Goal: Task Accomplishment & Management: Use online tool/utility

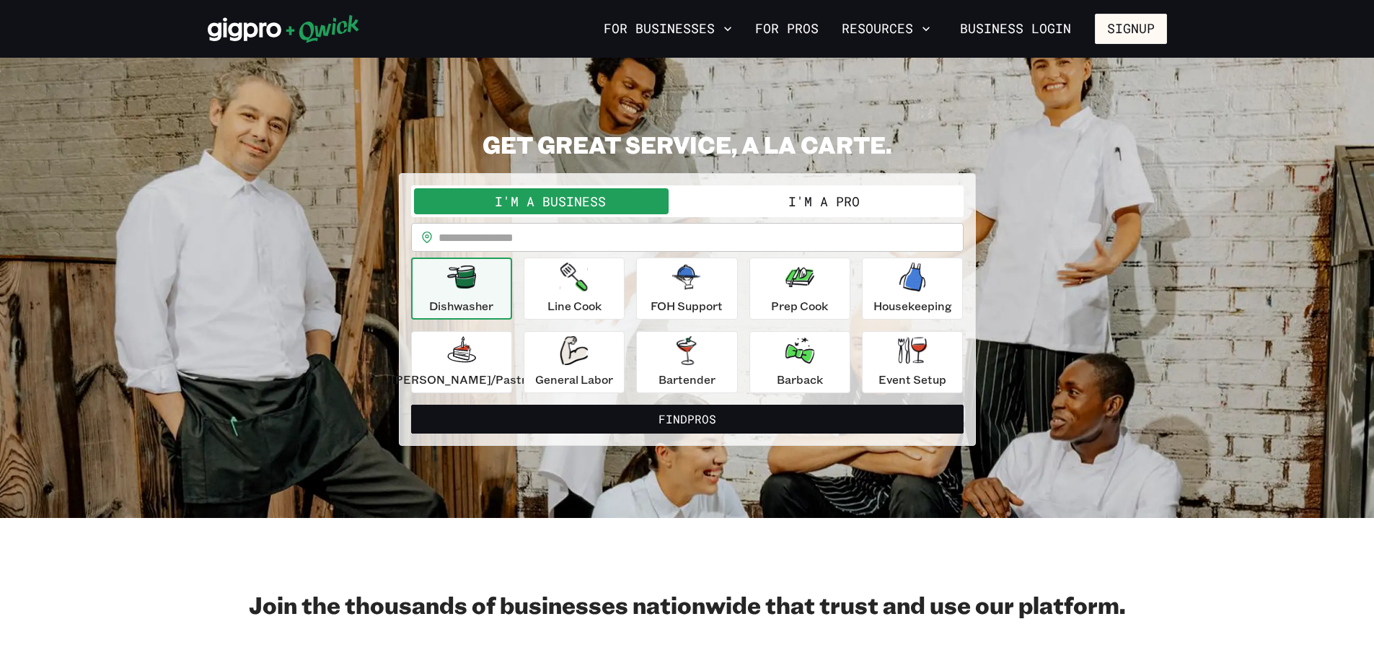
click at [524, 234] on input "text" at bounding box center [701, 237] width 525 height 29
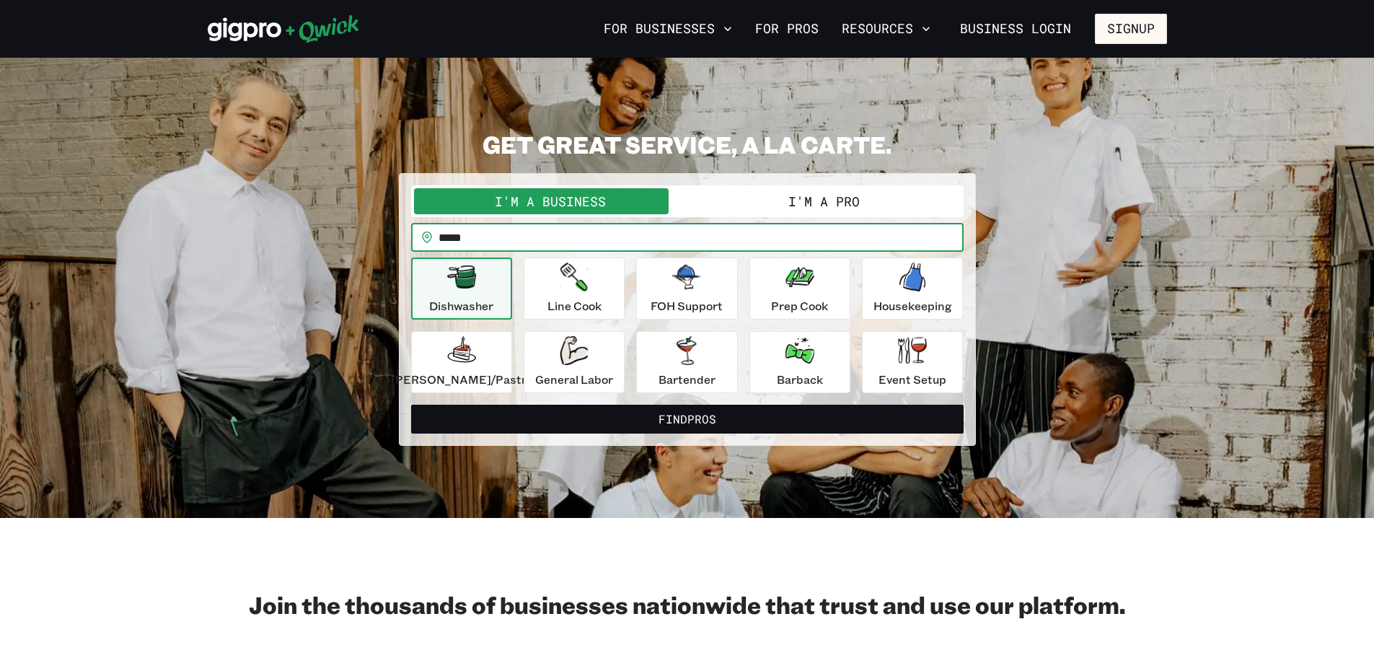
type input "*****"
click at [839, 211] on button "I'm a Pro" at bounding box center [823, 201] width 273 height 26
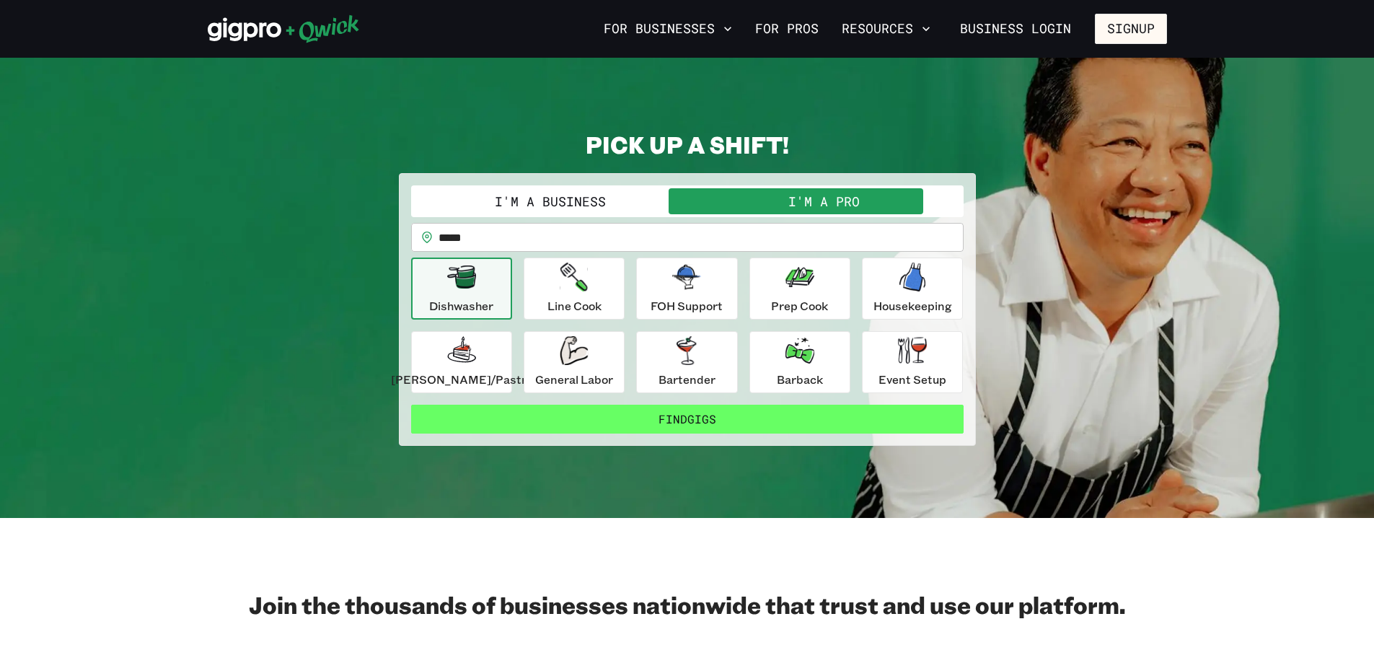
click at [679, 426] on button "Find Gigs" at bounding box center [687, 419] width 553 height 29
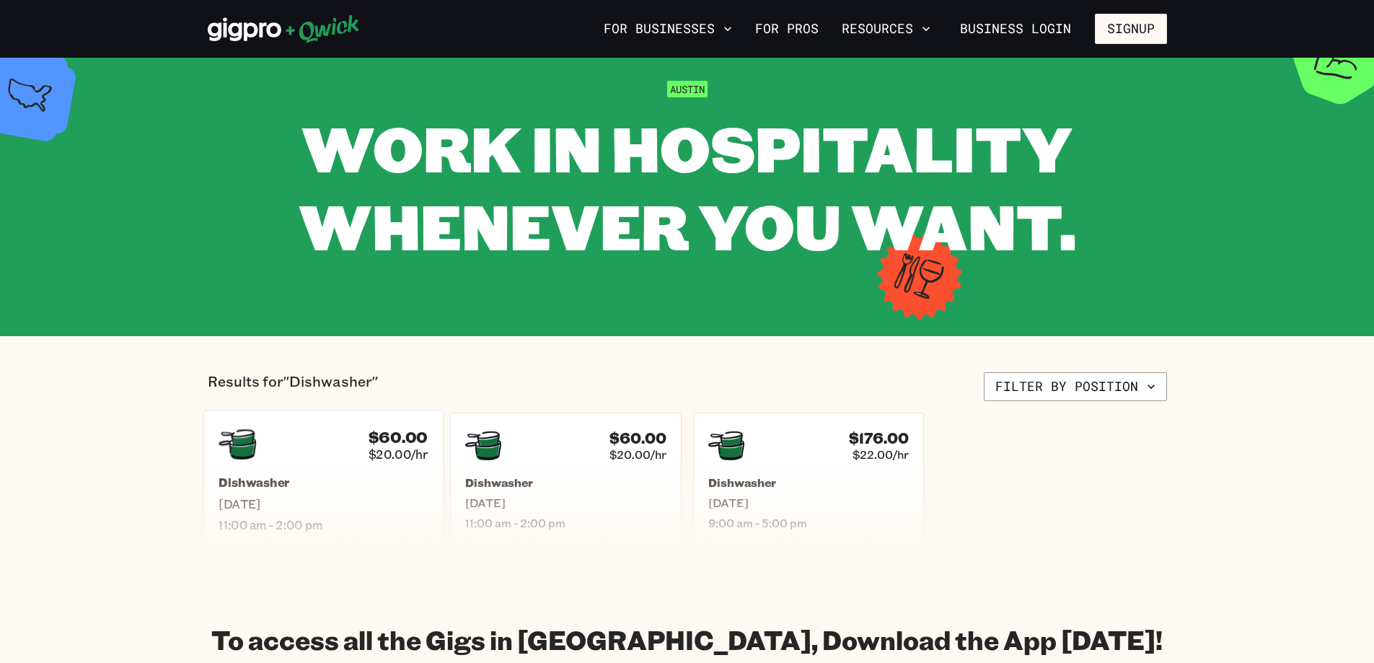
scroll to position [72, 0]
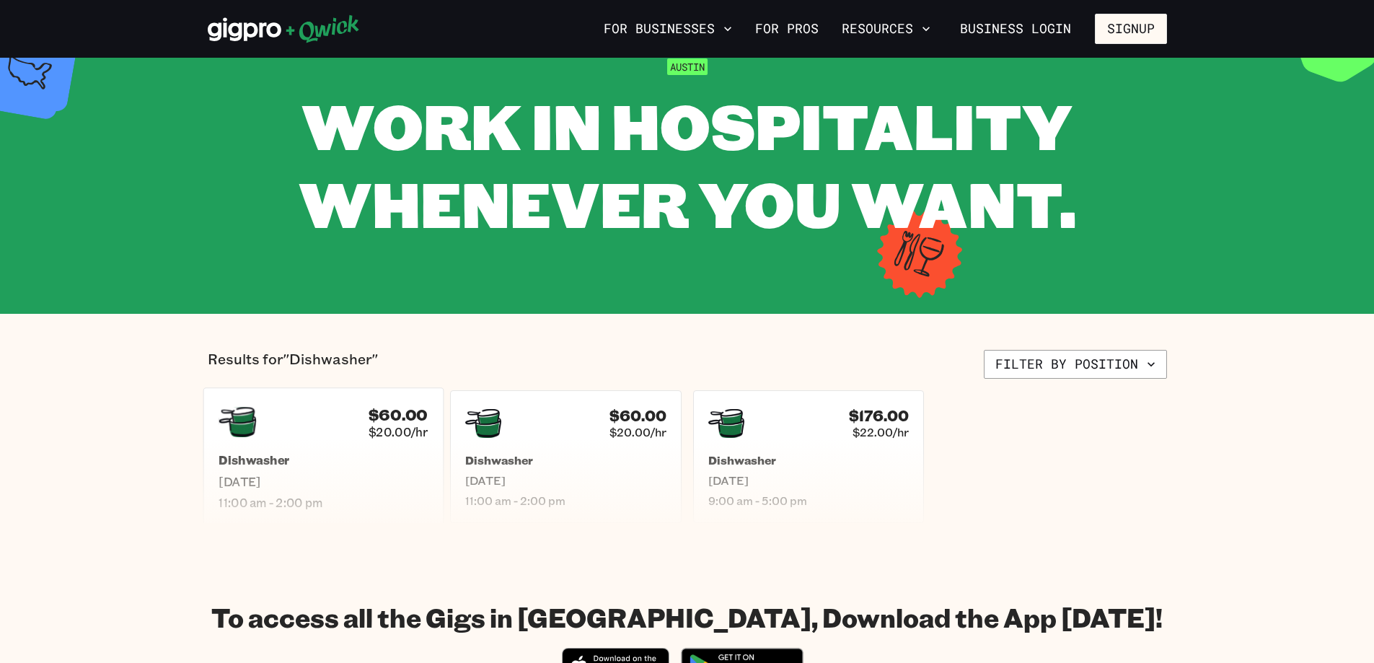
click at [313, 480] on span "[DATE]" at bounding box center [323, 481] width 209 height 15
